Goal: Information Seeking & Learning: Learn about a topic

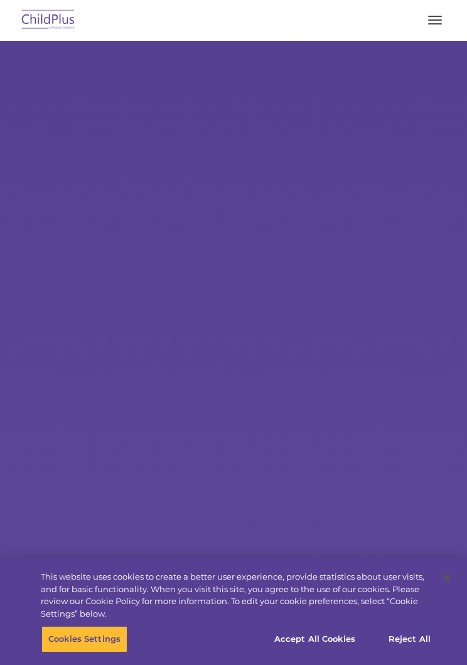
select select "MEDIUM"
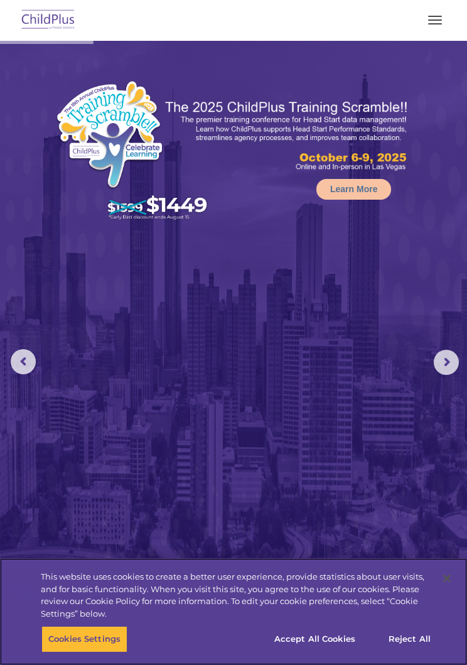
click at [340, 637] on button "Accept All Cookies" at bounding box center [314, 639] width 95 height 26
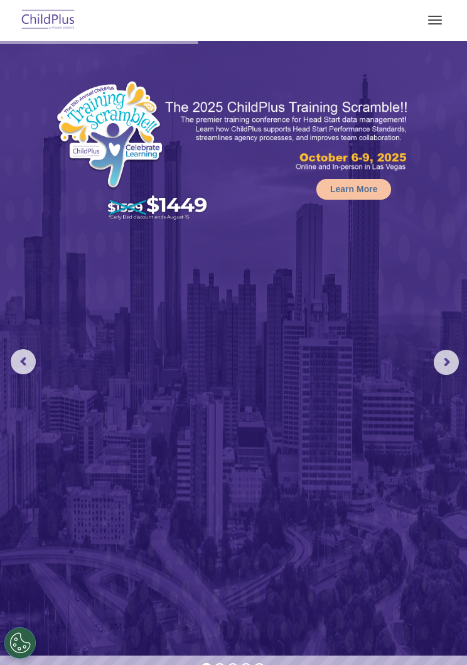
click at [437, 18] on button "button" at bounding box center [435, 20] width 26 height 20
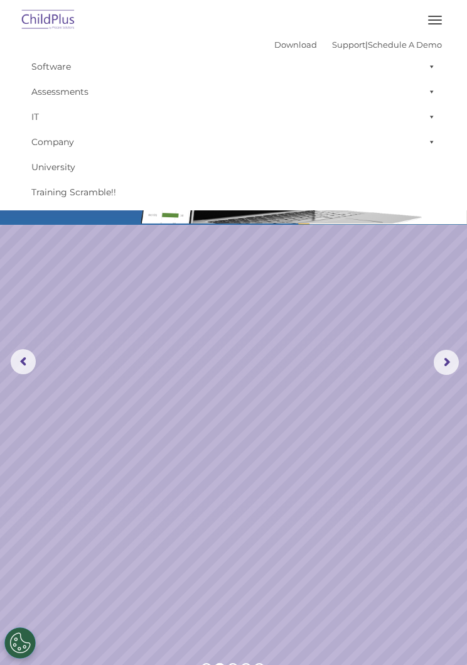
click at [186, 375] on rs-slide "Request a Demo The Future of ChildPlus is Here! Boost your productivity and str…" at bounding box center [233, 362] width 467 height 643
click at [188, 299] on rs-slide "Request a Demo The Future of ChildPlus is Here! Boost your productivity and str…" at bounding box center [233, 362] width 467 height 643
click at [432, 26] on button "button" at bounding box center [435, 20] width 26 height 20
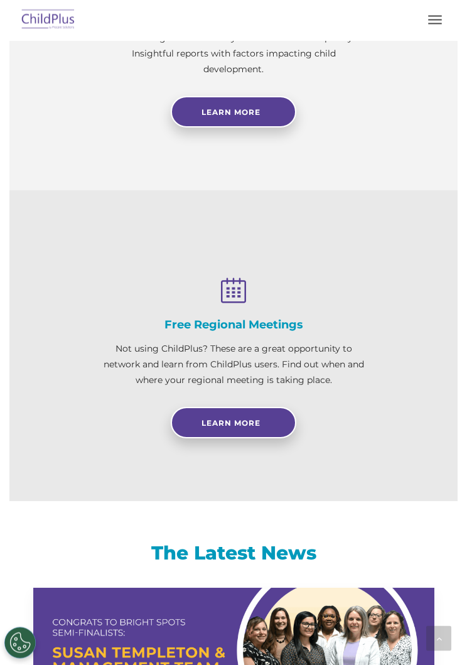
scroll to position [1178, 0]
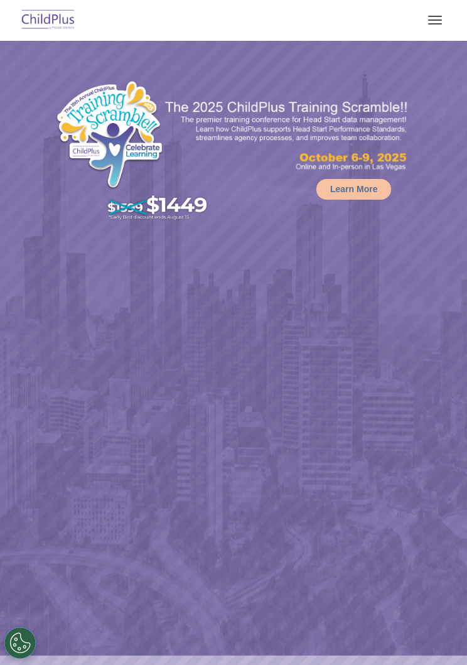
select select "MEDIUM"
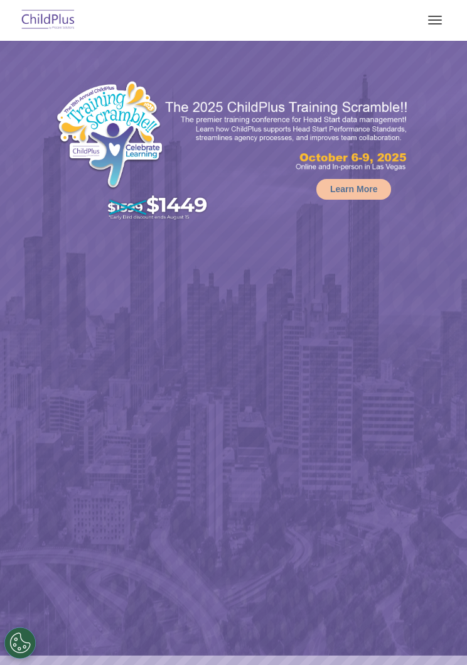
select select "MEDIUM"
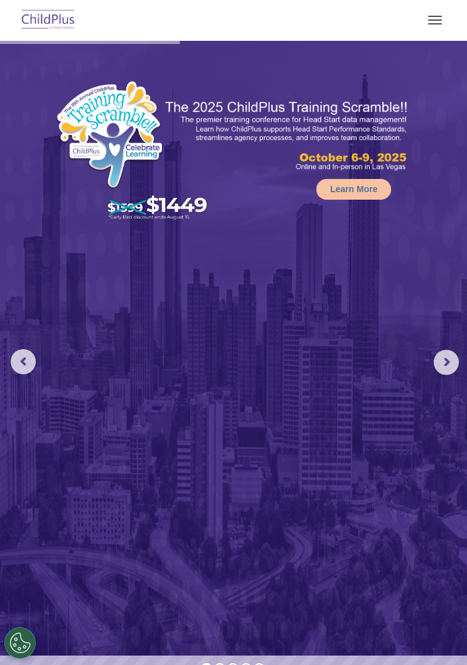
click at [441, 363] on rs-arrow at bounding box center [446, 362] width 25 height 25
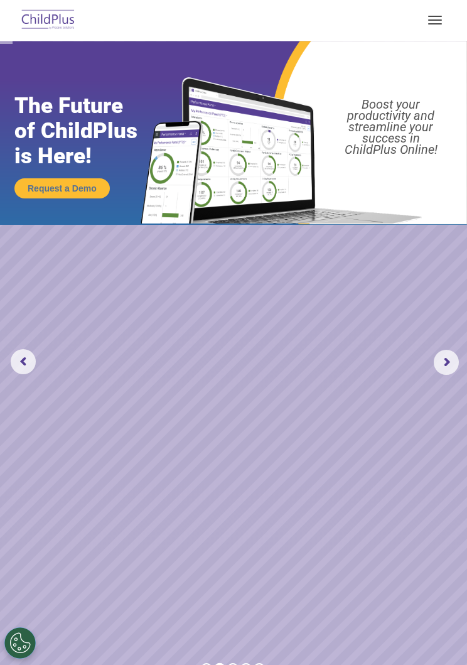
click at [459, 359] on rs-arrow at bounding box center [446, 362] width 25 height 25
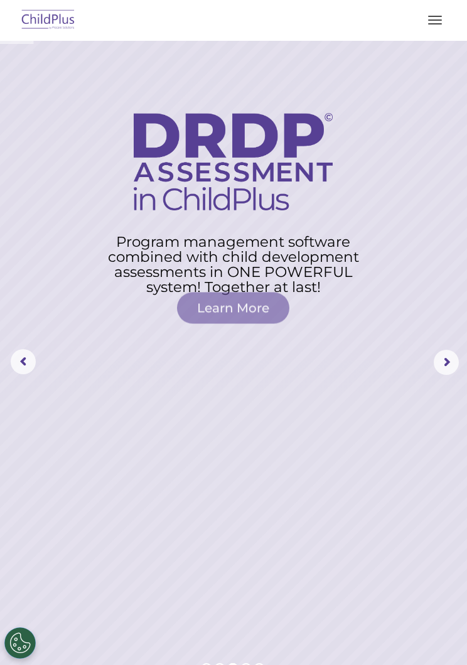
click at [449, 360] on rs-arrow at bounding box center [446, 362] width 25 height 25
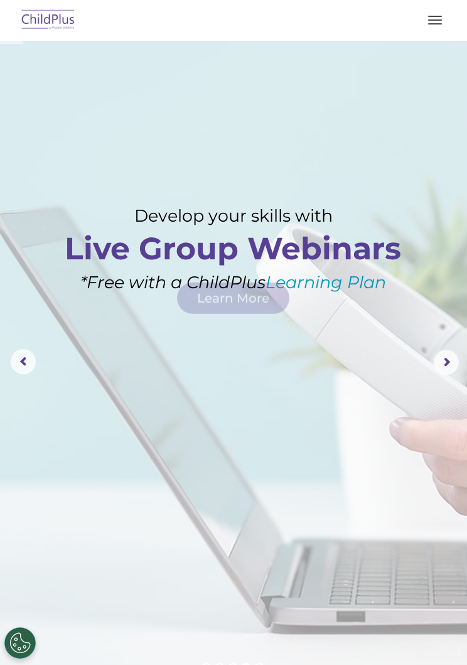
click at [454, 360] on rs-arrow at bounding box center [446, 362] width 25 height 25
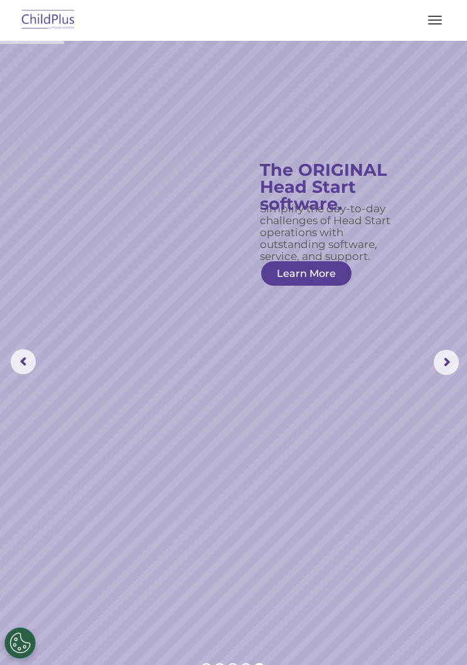
click at [441, 23] on span "button" at bounding box center [435, 23] width 14 height 1
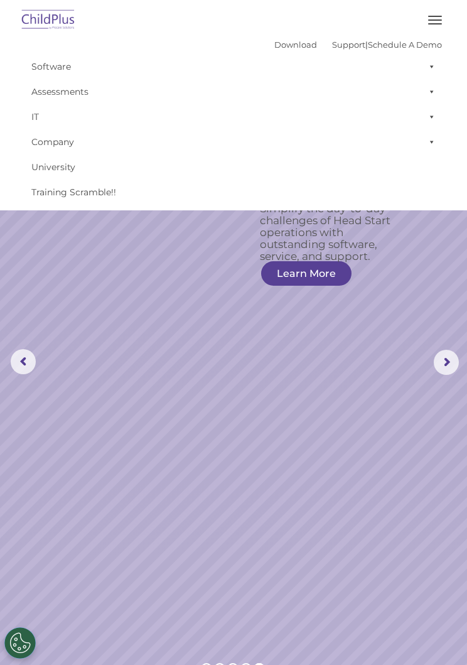
click at [437, 23] on span "button" at bounding box center [435, 23] width 14 height 1
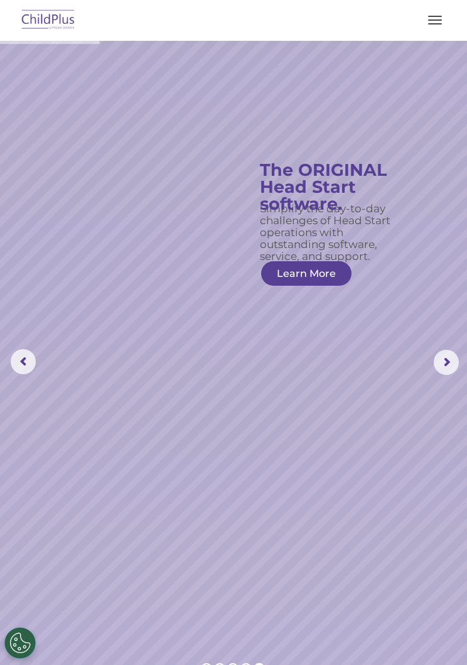
click at [24, 646] on button "Cookies Settings" at bounding box center [19, 642] width 31 height 31
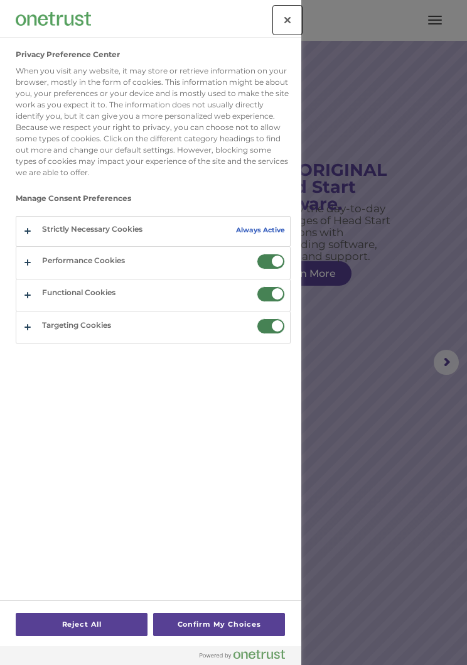
click at [282, 11] on button "Close" at bounding box center [288, 20] width 28 height 28
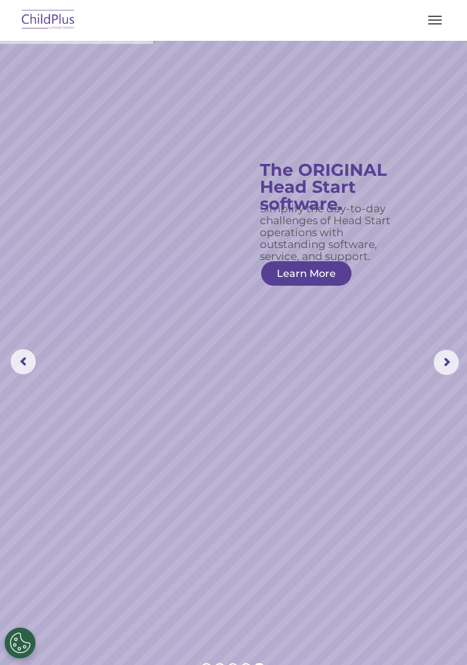
click at [456, 359] on rs-arrow at bounding box center [446, 362] width 25 height 25
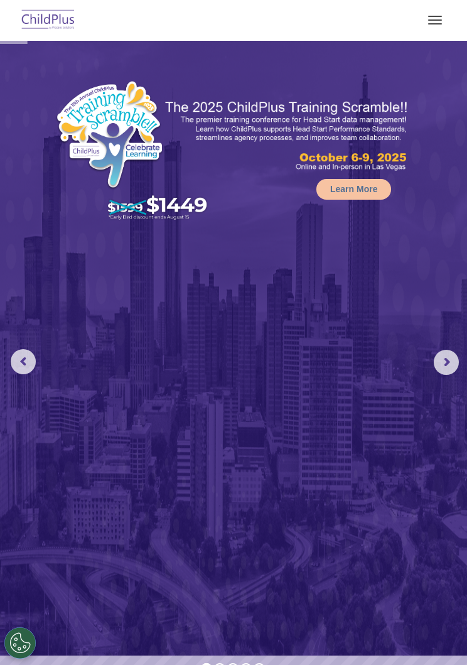
click at [455, 365] on rs-arrow at bounding box center [446, 362] width 25 height 25
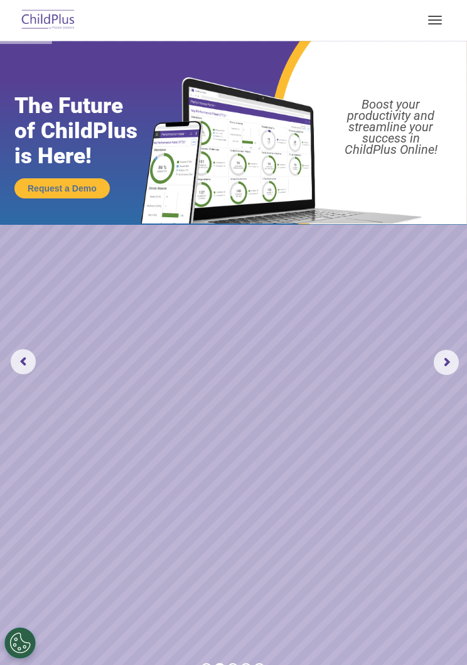
click at [443, 362] on rs-arrow at bounding box center [446, 362] width 25 height 25
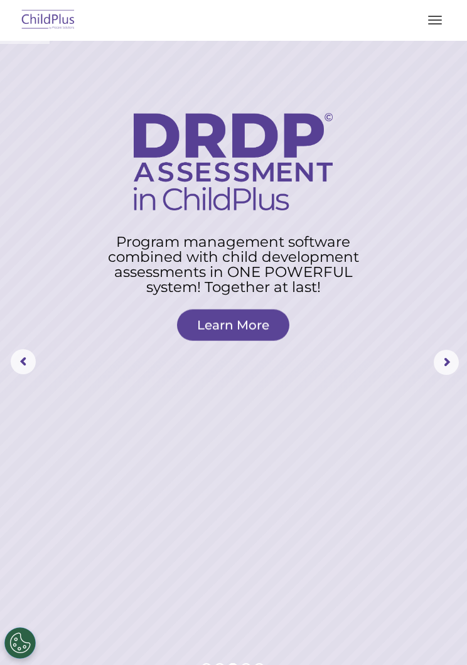
click at [459, 353] on rs-arrow at bounding box center [446, 362] width 25 height 25
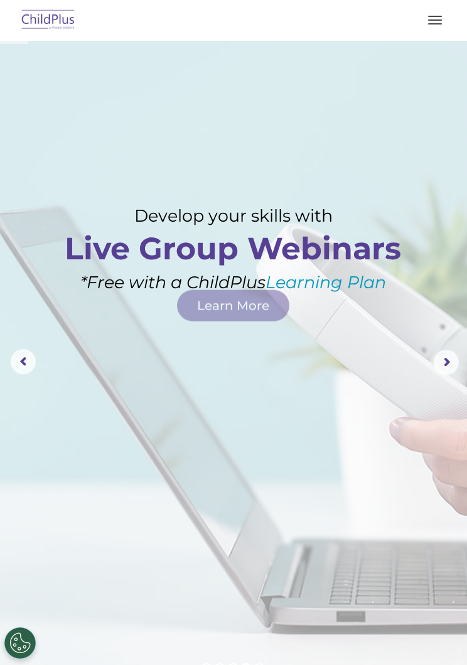
click at [446, 364] on rs-arrow at bounding box center [446, 362] width 25 height 25
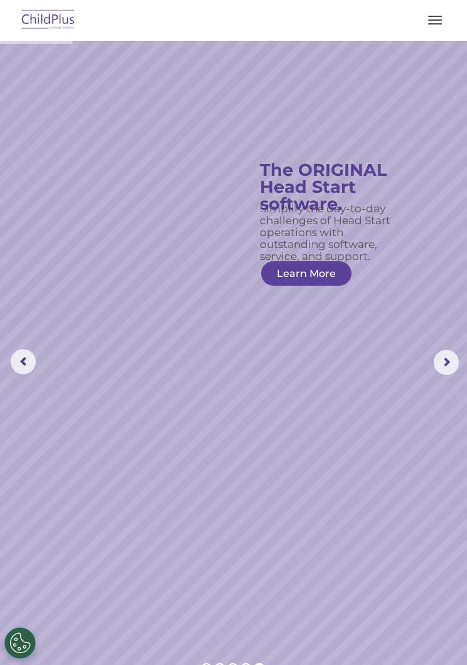
click at [303, 281] on link "Learn More" at bounding box center [306, 273] width 90 height 24
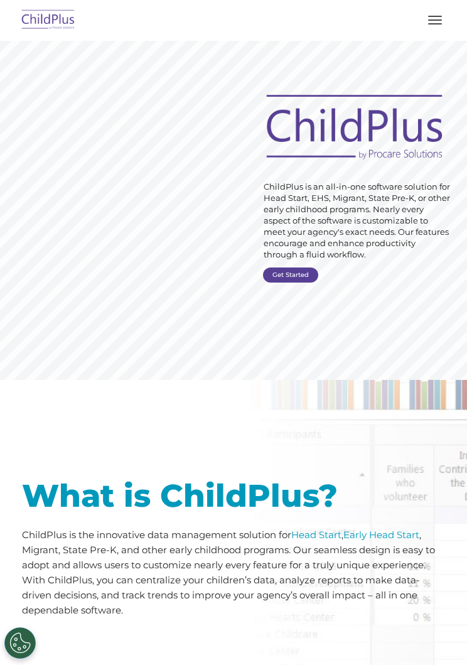
click at [297, 275] on link "Get Started" at bounding box center [290, 274] width 55 height 15
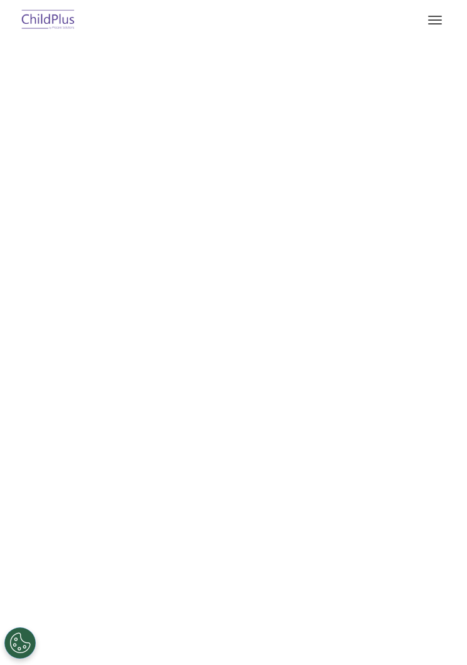
select select "MEDIUM"
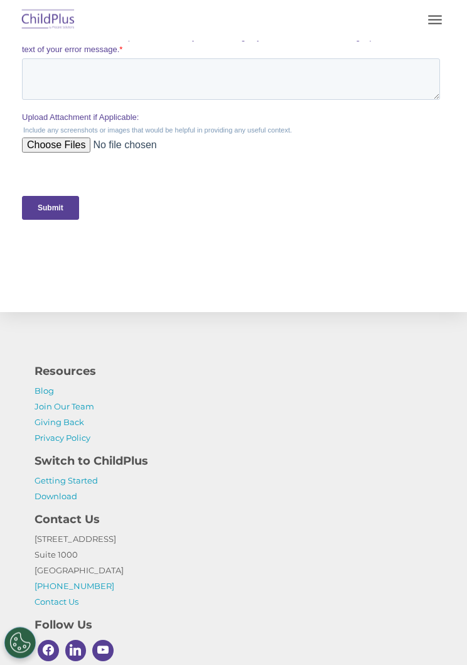
scroll to position [584, 0]
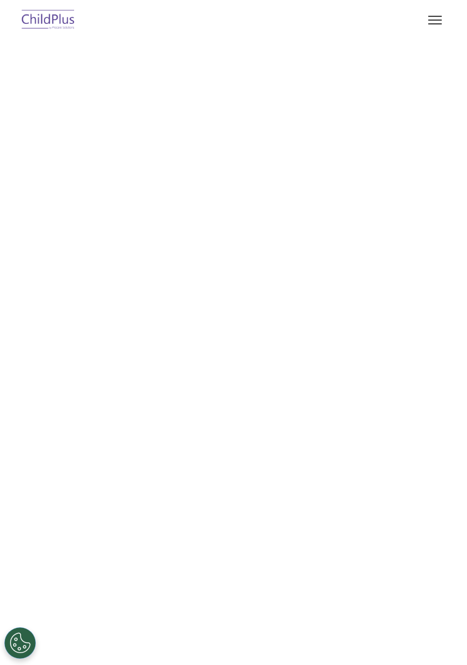
scroll to position [446, 0]
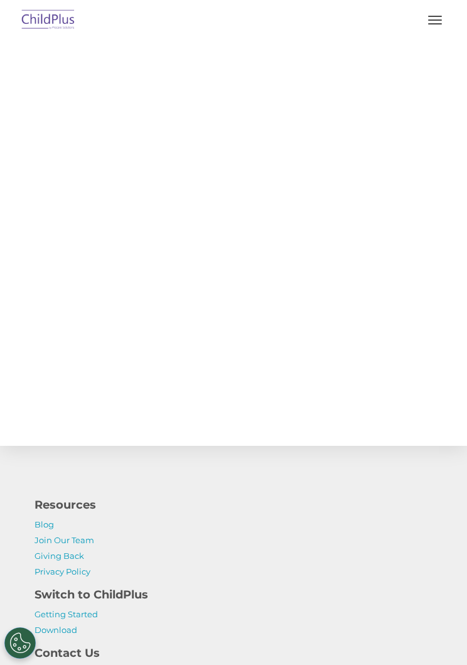
select select "MEDIUM"
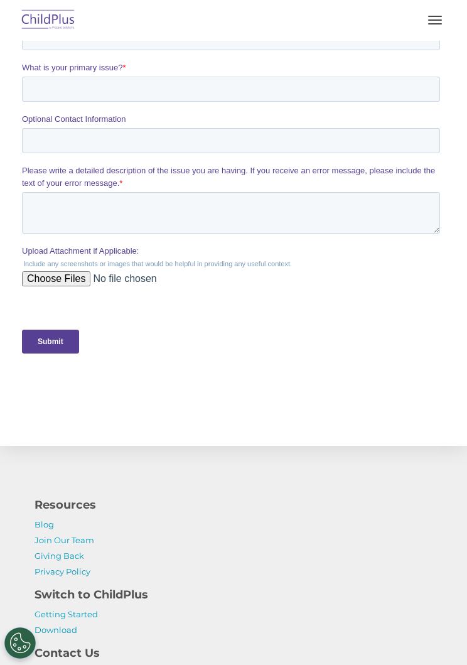
scroll to position [0, 0]
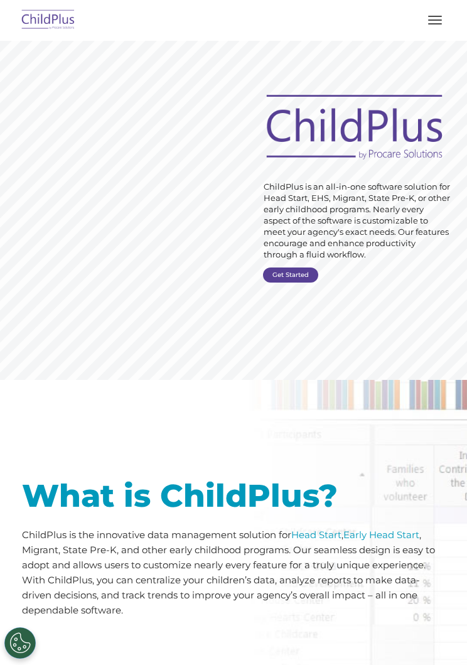
click at [321, 538] on link "Head Start" at bounding box center [316, 534] width 50 height 12
